Goal: Find specific fact: Find specific fact

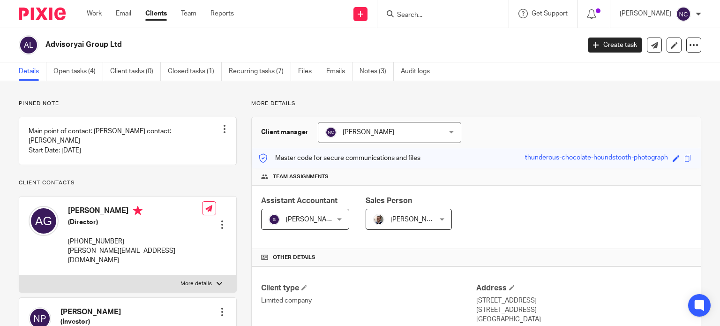
scroll to position [336, 0]
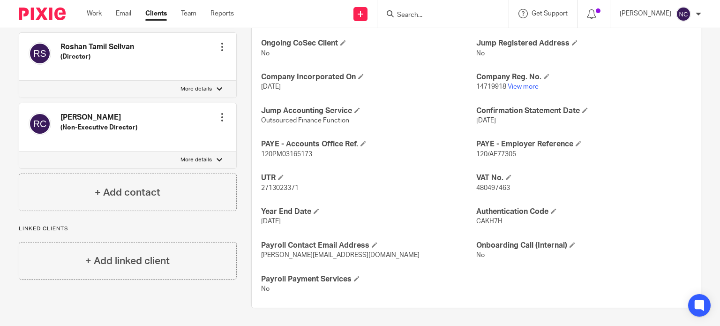
paste input "Go Dauntless Ltd"
click at [434, 15] on input "Search" at bounding box center [438, 15] width 84 height 8
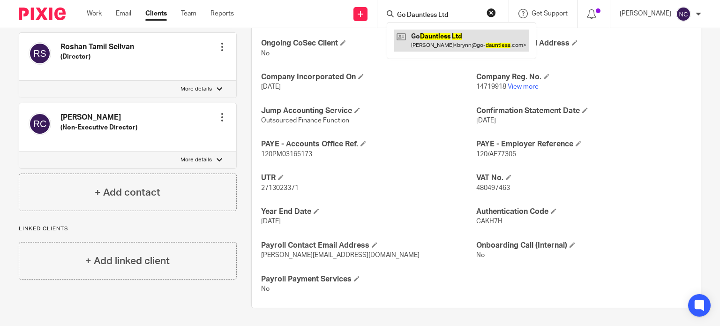
type input "Go Dauntless Ltd"
click at [433, 38] on link at bounding box center [461, 41] width 135 height 22
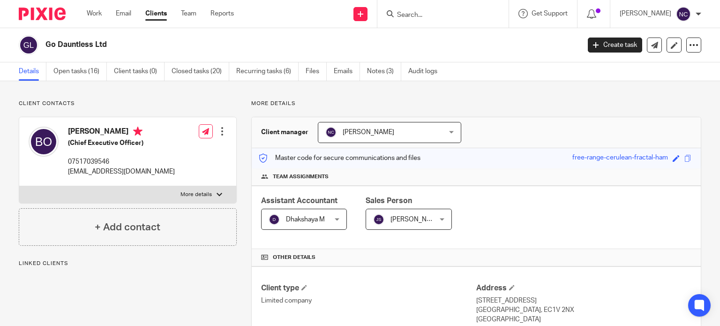
scroll to position [142, 0]
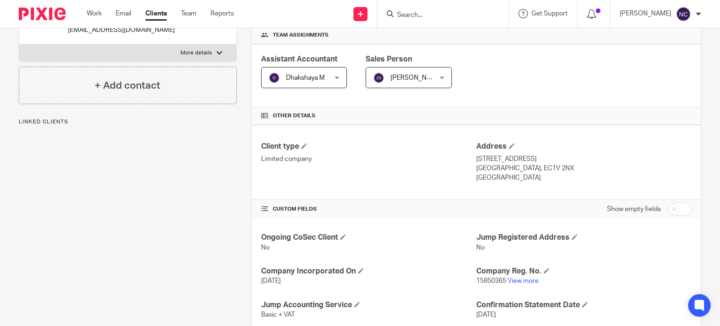
click at [533, 283] on link "View more" at bounding box center [523, 281] width 31 height 7
paste input "Motion Shield"
click at [412, 14] on input "Search" at bounding box center [438, 15] width 84 height 8
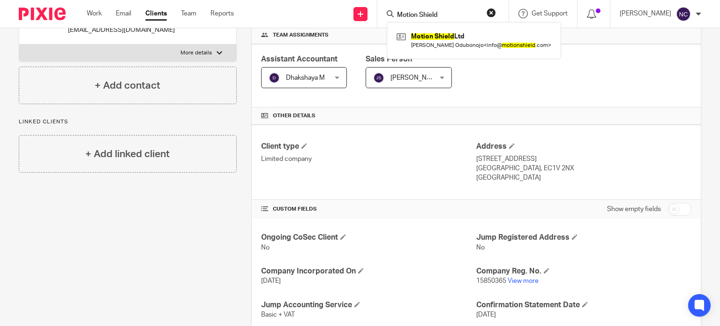
type input "Motion Shield"
click button "submit" at bounding box center [0, 0] width 0 height 0
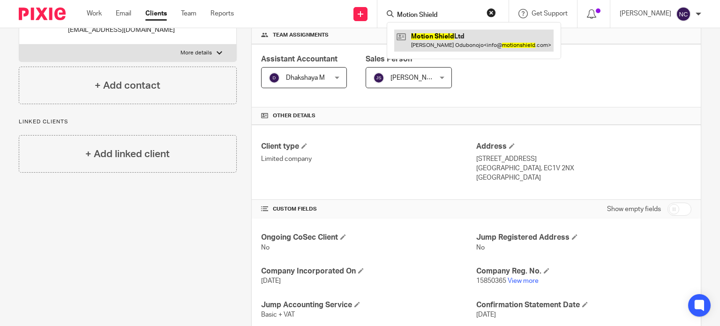
click at [426, 38] on link at bounding box center [473, 41] width 159 height 22
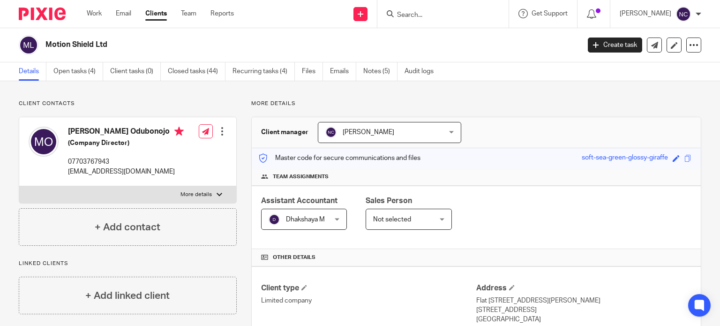
drag, startPoint x: 135, startPoint y: 44, endPoint x: 39, endPoint y: 47, distance: 95.7
click at [39, 47] on div "Motion Shield Ltd" at bounding box center [296, 45] width 555 height 20
copy div "Motion Shield Ltd"
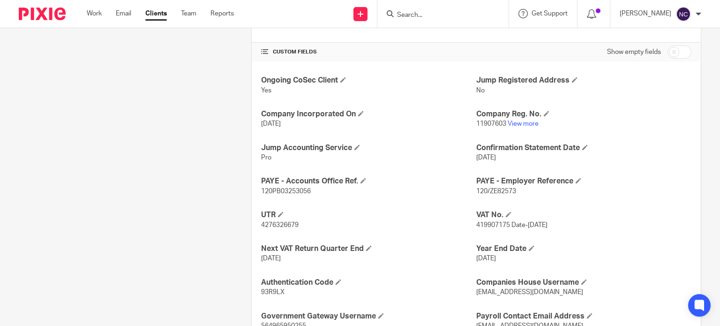
scroll to position [299, 0]
click at [512, 121] on link "View more" at bounding box center [523, 123] width 31 height 7
click at [477, 223] on span "419907175 Date-18 July 2022" at bounding box center [512, 224] width 71 height 7
copy span "419907175"
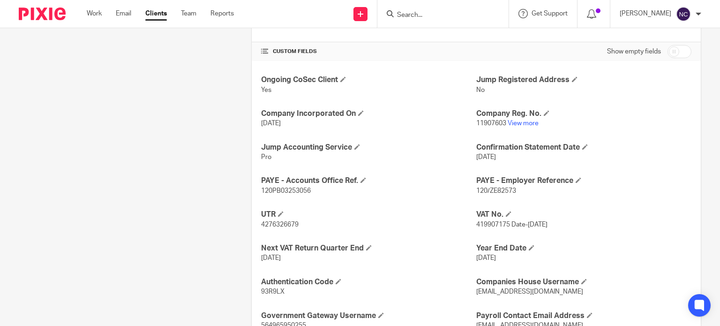
click at [277, 221] on span "4276326679" at bounding box center [280, 224] width 38 height 7
copy span "4276326679"
click at [508, 122] on link "View more" at bounding box center [523, 123] width 31 height 7
click at [420, 7] on div at bounding box center [443, 14] width 131 height 28
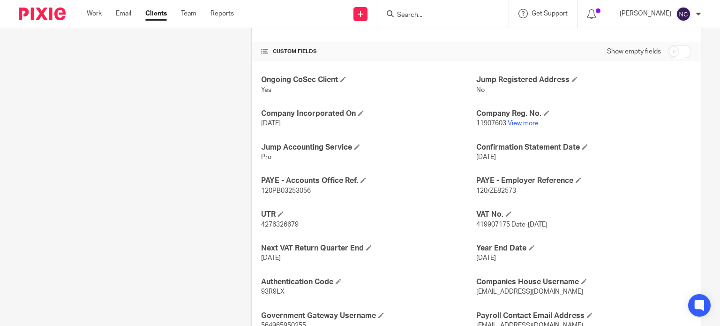
click at [420, 11] on input "Search" at bounding box center [438, 15] width 84 height 8
paste input "Rocket Project Partners"
type input "Rocket Project Partners"
click button "submit" at bounding box center [0, 0] width 0 height 0
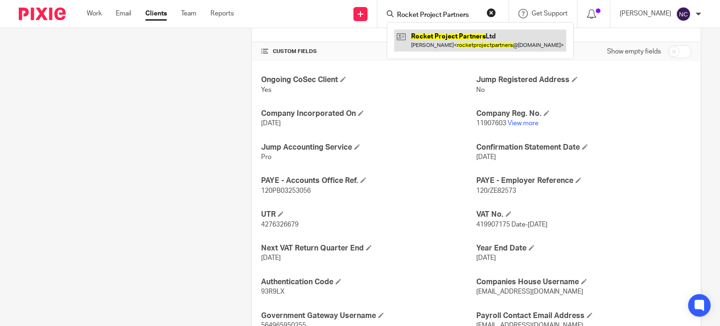
click at [462, 40] on link at bounding box center [480, 41] width 172 height 22
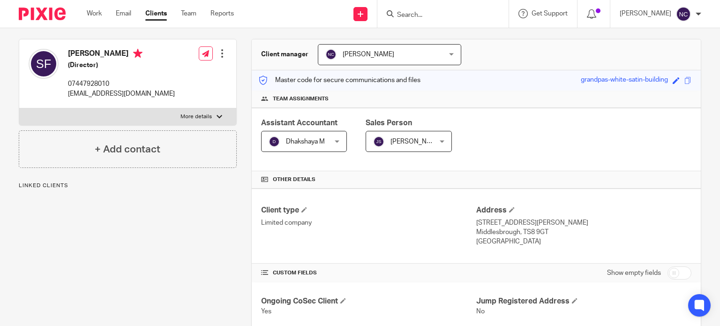
scroll to position [165, 0]
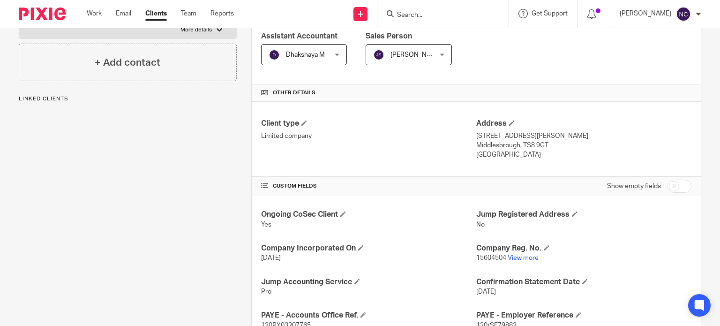
click at [520, 255] on link "View more" at bounding box center [523, 258] width 31 height 7
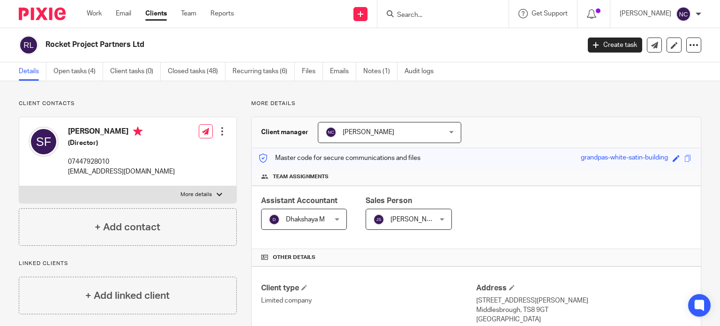
drag, startPoint x: 158, startPoint y: 43, endPoint x: 36, endPoint y: 43, distance: 121.9
click at [36, 43] on div "Rocket Project Partners Ltd" at bounding box center [296, 45] width 555 height 20
copy div "Rocket Project Partners Ltd"
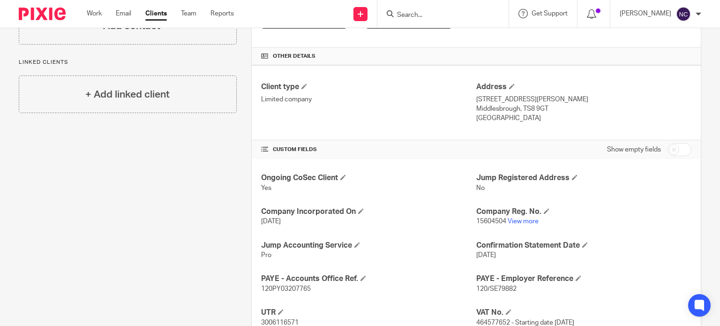
scroll to position [305, 0]
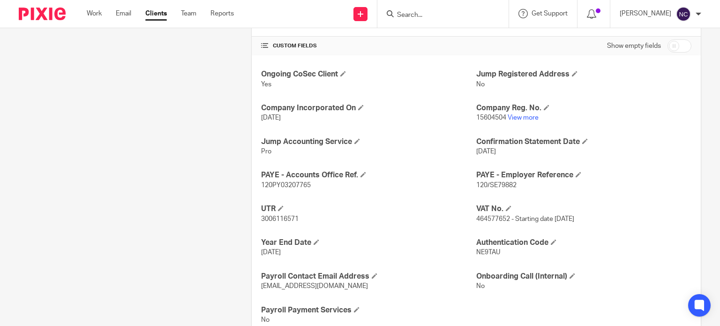
click at [280, 216] on span "3006116571" at bounding box center [280, 219] width 38 height 7
copy span "3006116571"
click at [490, 218] on span "464577652 - Starting date [DATE]" at bounding box center [526, 219] width 98 height 7
click at [490, 218] on span "464577652 - Starting date 06 April 2024" at bounding box center [526, 219] width 98 height 7
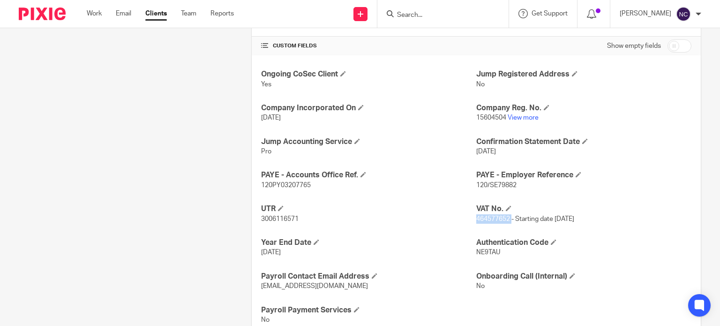
copy span "464577652"
paste input "Project5 Media Ltd"
click at [431, 15] on input "Search" at bounding box center [438, 15] width 84 height 8
click button "submit" at bounding box center [0, 0] width 0 height 0
click at [458, 14] on input "Project5 Media Ltd" at bounding box center [438, 15] width 84 height 8
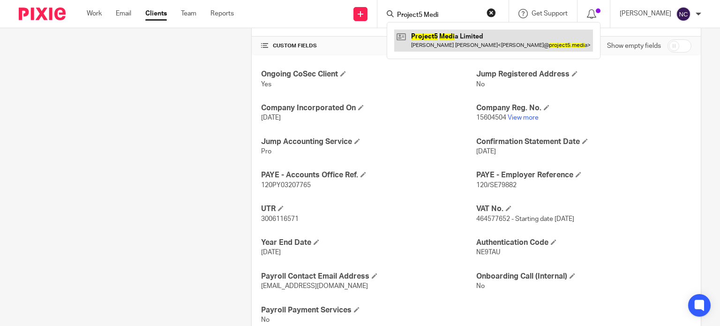
type input "Project5 Medi"
click at [458, 41] on link at bounding box center [493, 41] width 199 height 22
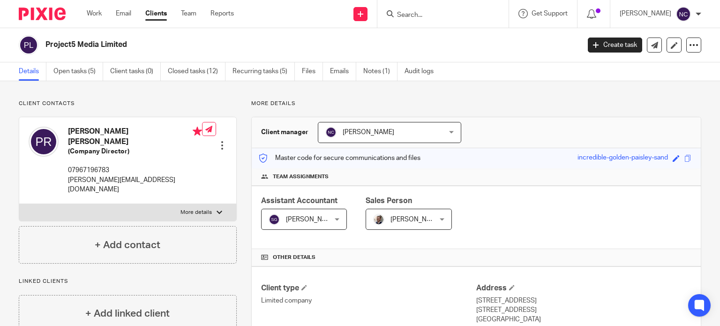
drag, startPoint x: 137, startPoint y: 47, endPoint x: 42, endPoint y: 38, distance: 95.2
click at [42, 38] on div "Project5 Media Limited" at bounding box center [296, 45] width 555 height 20
copy h2 "Project5 Media Limited"
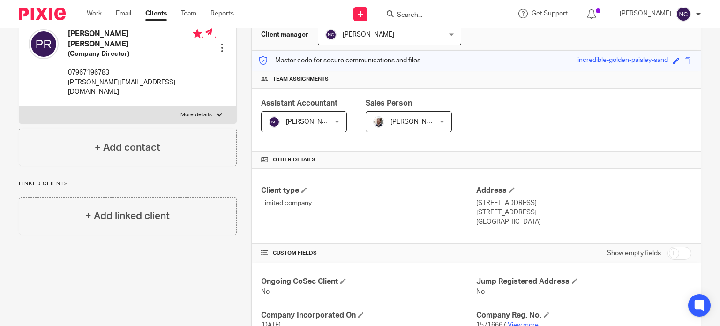
scroll to position [132, 0]
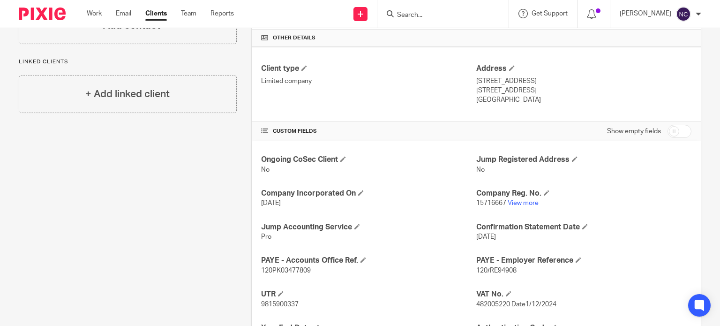
scroll to position [231, 0]
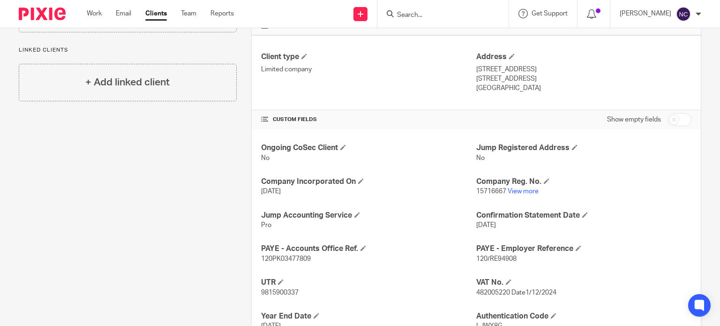
click at [483, 292] on span "482005220 Date1/12/2024" at bounding box center [517, 292] width 80 height 7
copy span "482005220"
click at [263, 293] on span "9815900337" at bounding box center [280, 292] width 38 height 7
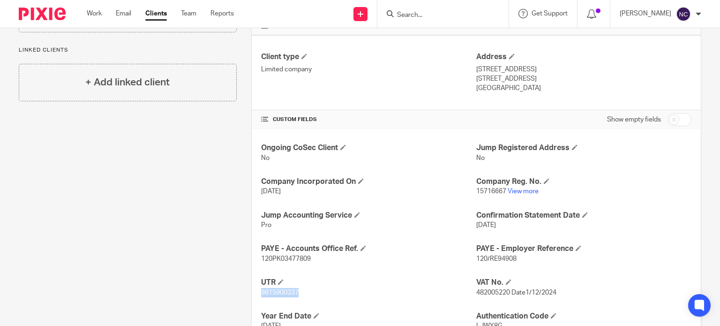
copy span "9815900337"
click at [483, 189] on span "15716667" at bounding box center [492, 191] width 30 height 7
click at [520, 193] on link "View more" at bounding box center [523, 191] width 31 height 7
click at [428, 14] on input "Search" at bounding box center [438, 15] width 84 height 8
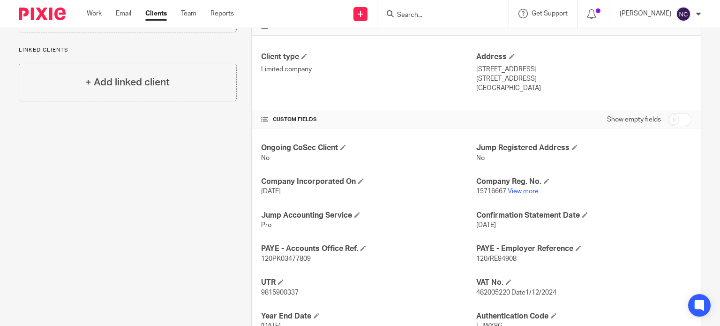
paste input "Bracket Group Ltd"
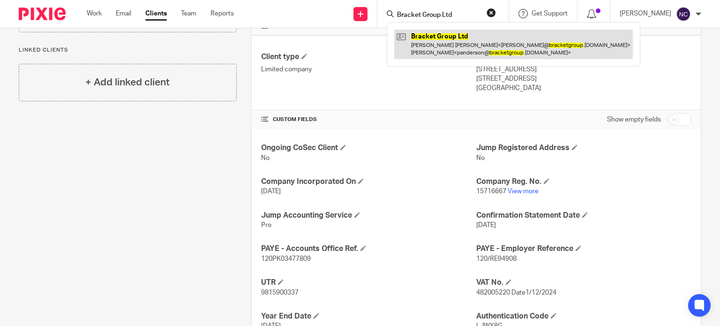
type input "Bracket Group Ltd"
click at [434, 37] on link at bounding box center [513, 44] width 239 height 29
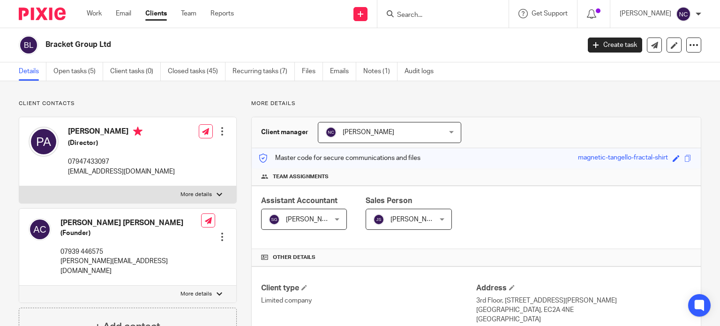
drag, startPoint x: 136, startPoint y: 49, endPoint x: 32, endPoint y: 37, distance: 103.8
click at [32, 37] on div "Bracket Group Ltd" at bounding box center [296, 45] width 555 height 20
copy div "Bracket Group Ltd"
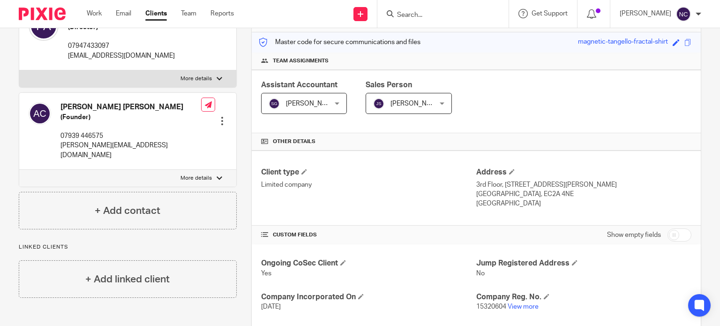
scroll to position [235, 0]
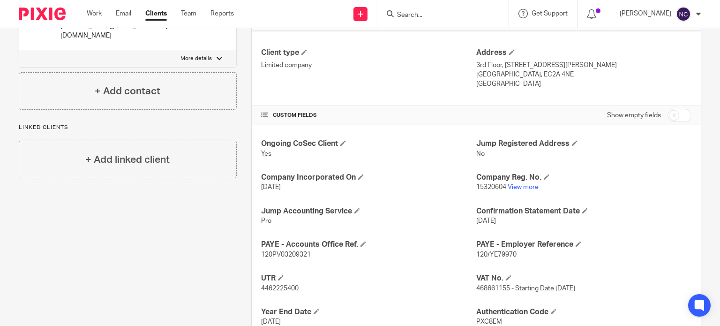
click at [480, 185] on span "15320604" at bounding box center [492, 187] width 30 height 7
copy span "15320604"
click at [520, 189] on link "View more" at bounding box center [523, 187] width 31 height 7
click at [269, 289] on span "4462225400" at bounding box center [280, 288] width 38 height 7
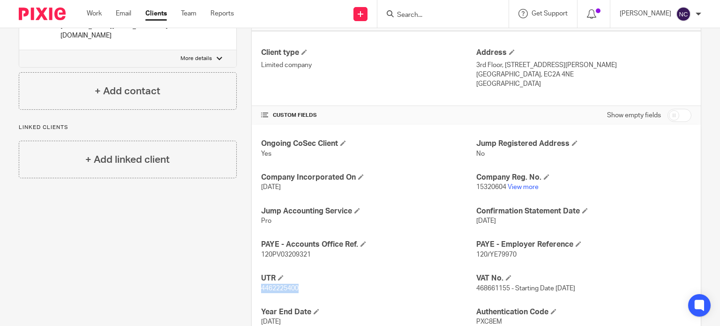
click at [269, 289] on span "4462225400" at bounding box center [280, 288] width 38 height 7
copy span "4462225400"
click at [490, 286] on span "468661155 - Starting Date [DATE]" at bounding box center [526, 288] width 99 height 7
copy span "468661155"
